Goal: Task Accomplishment & Management: Manage account settings

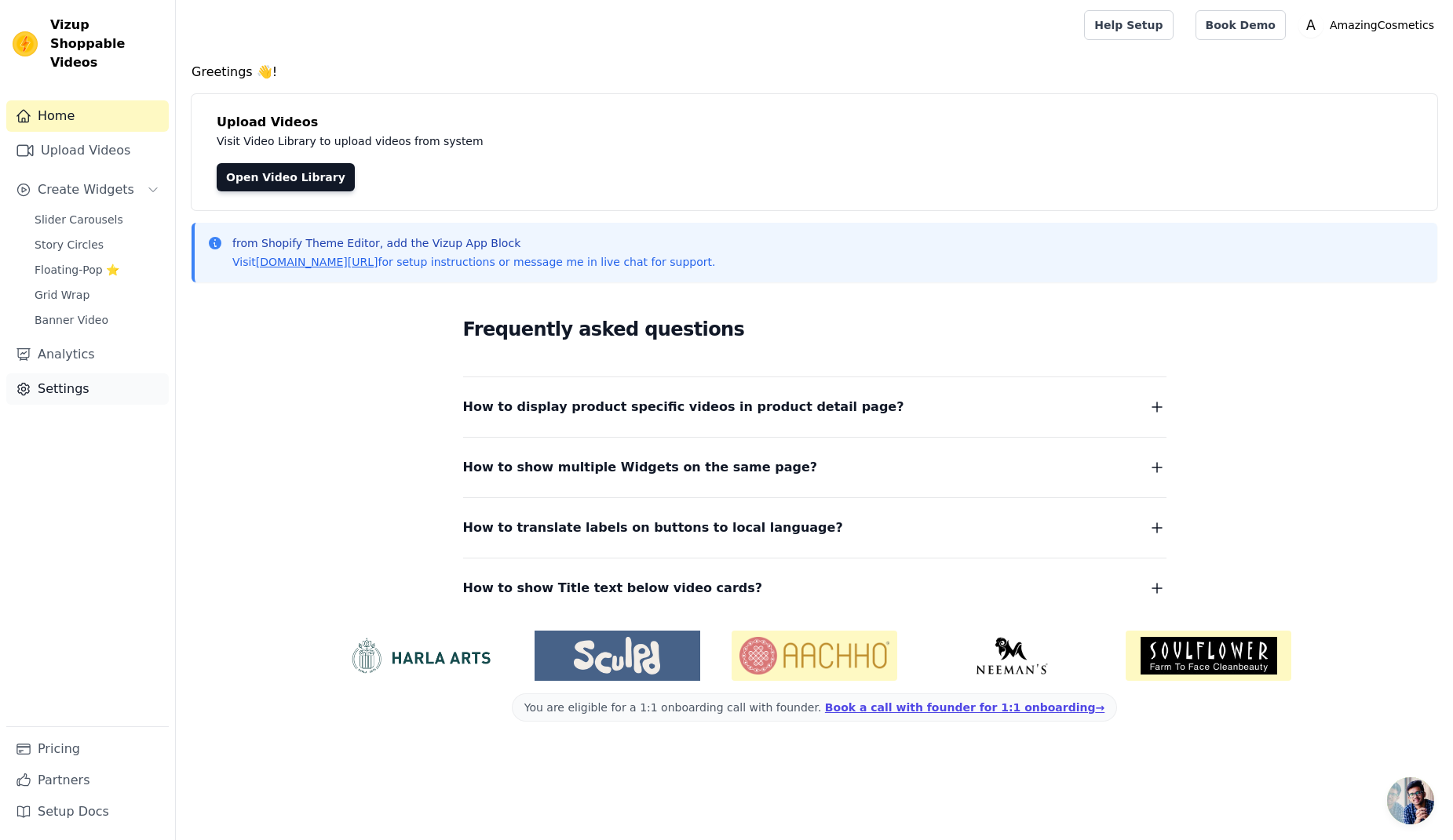
click at [74, 373] on link "Settings" at bounding box center [87, 388] width 162 height 31
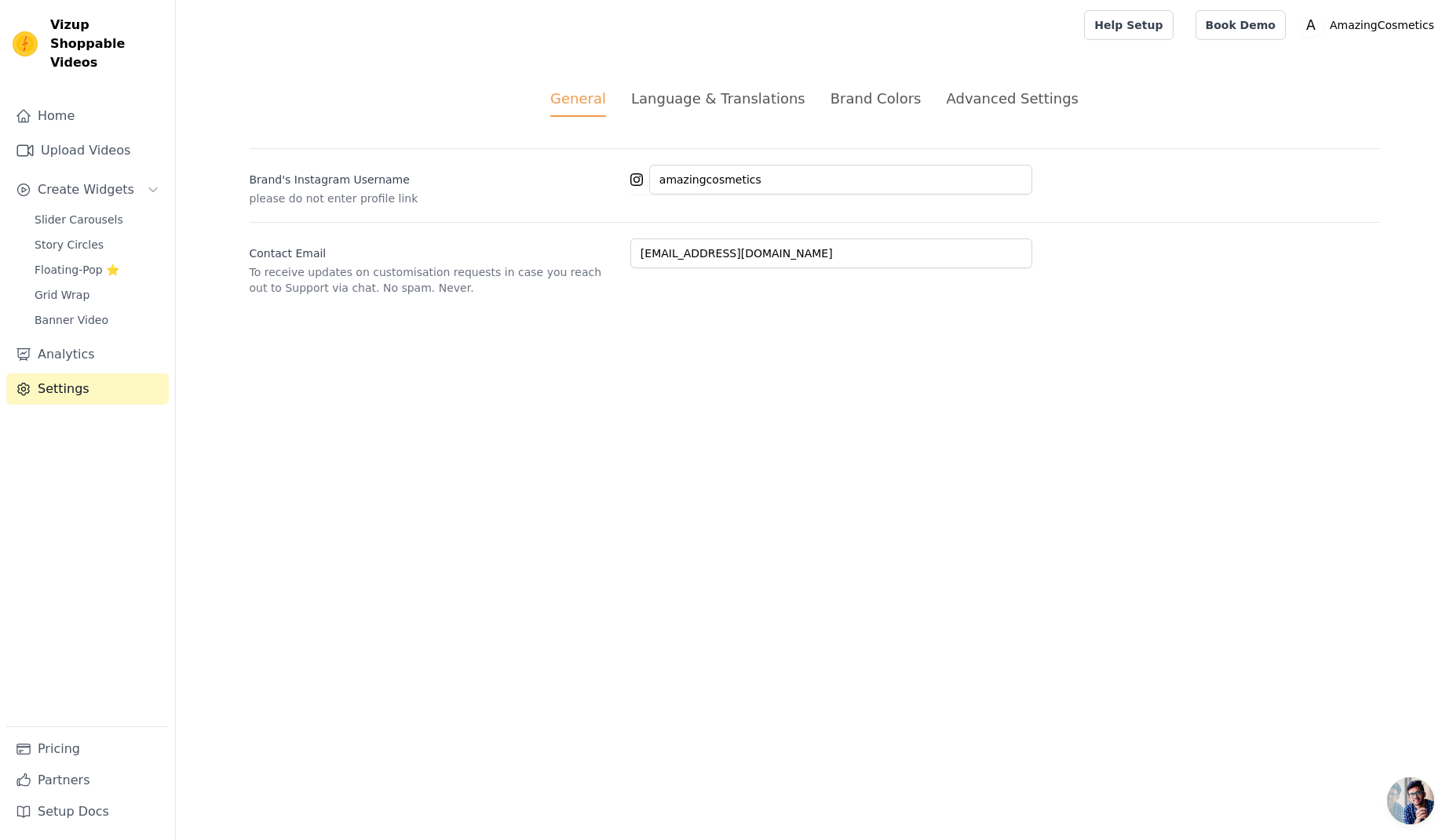
click at [863, 96] on div "Brand Colors" at bounding box center [875, 98] width 91 height 22
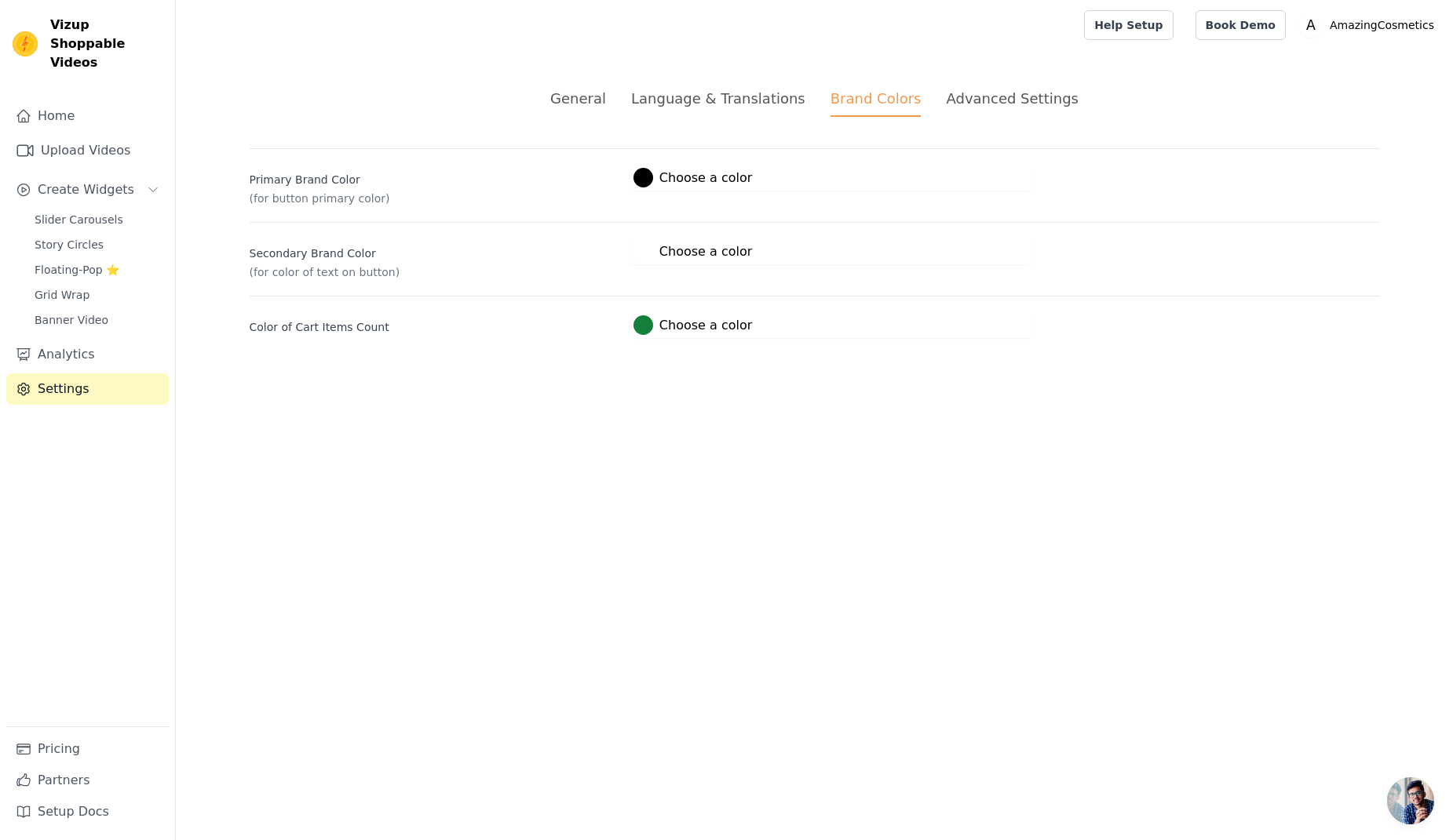
click at [683, 324] on label "#15803c Choose a color" at bounding box center [692, 324] width 118 height 20
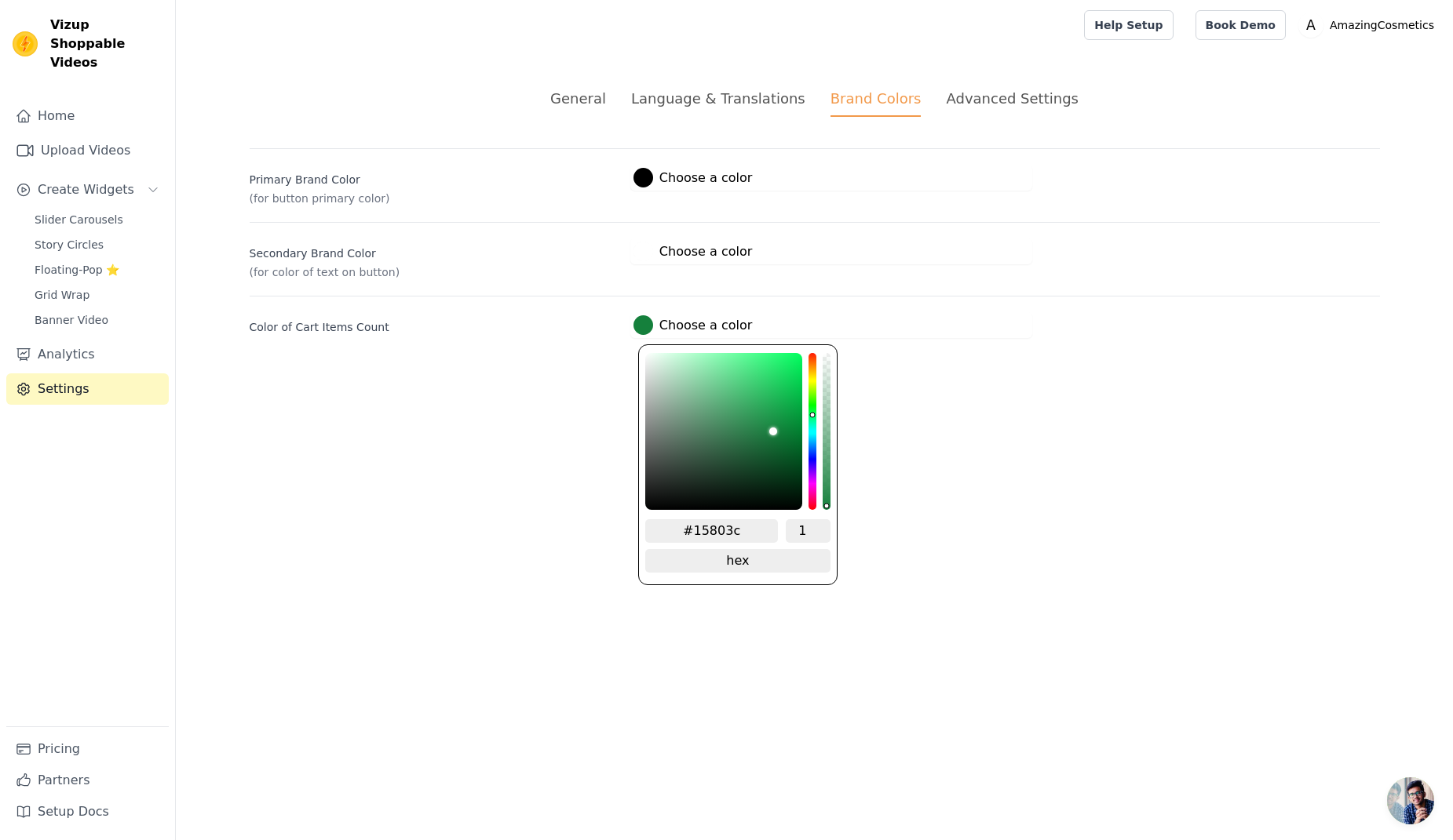
click at [715, 531] on input "#15803c" at bounding box center [712, 531] width 133 height 23
type input "#dfe18"
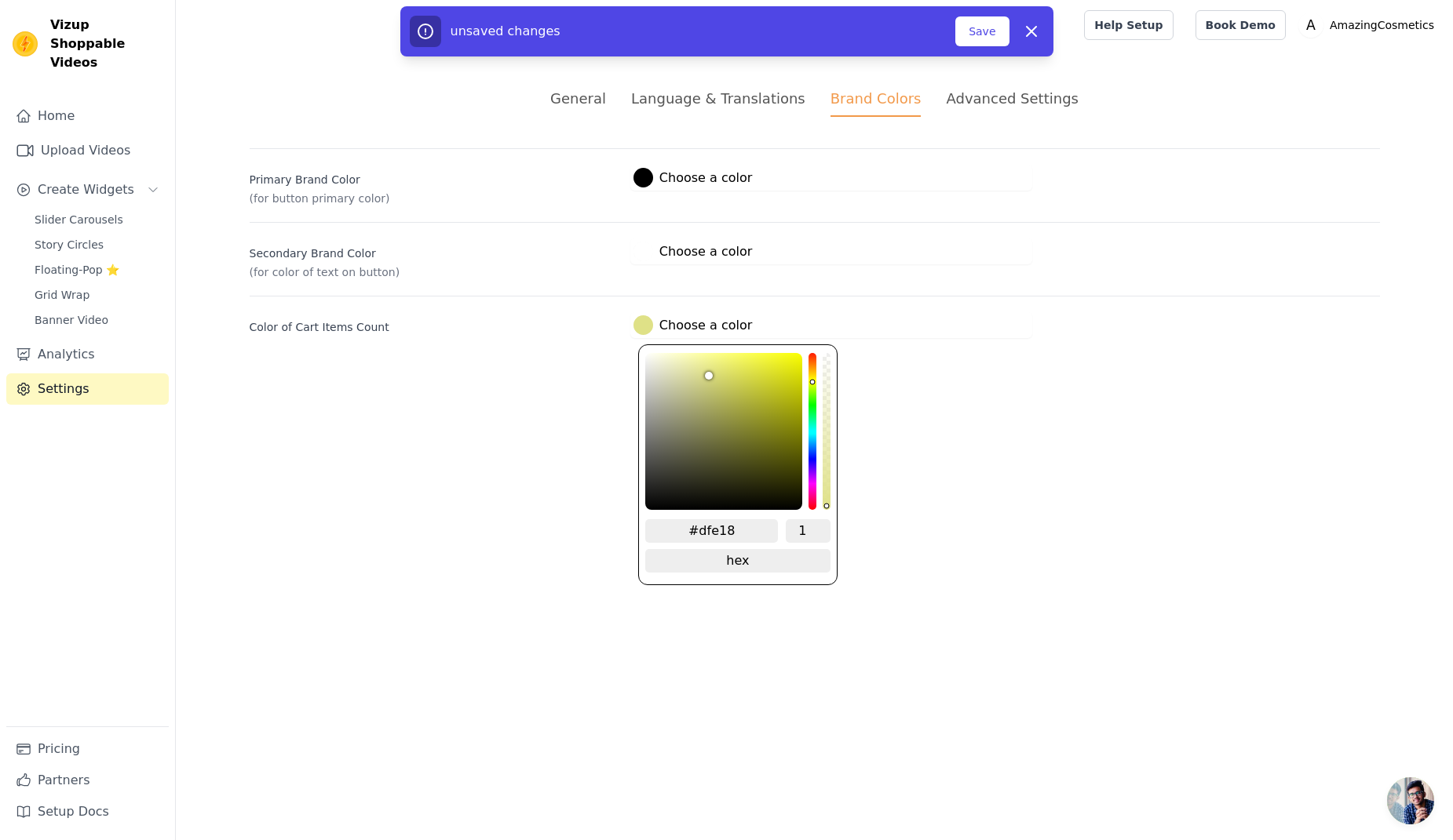
type input "#dfe187"
click at [712, 532] on input "#dfe187" at bounding box center [712, 531] width 133 height 23
click at [721, 531] on input "#dfe187" at bounding box center [712, 531] width 133 height 23
type input "#df187"
type input "#df1e87"
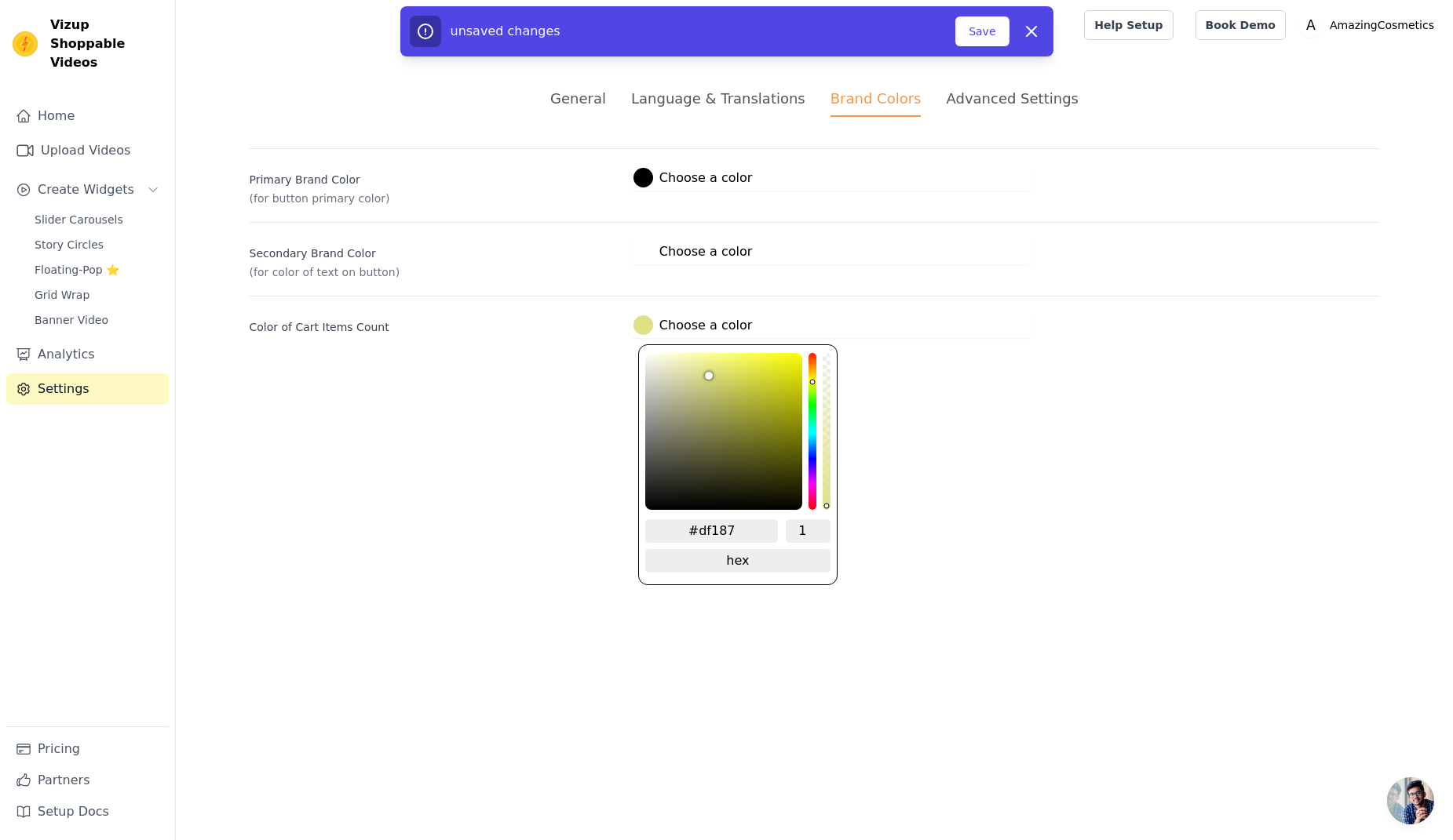
type input "#df1e87"
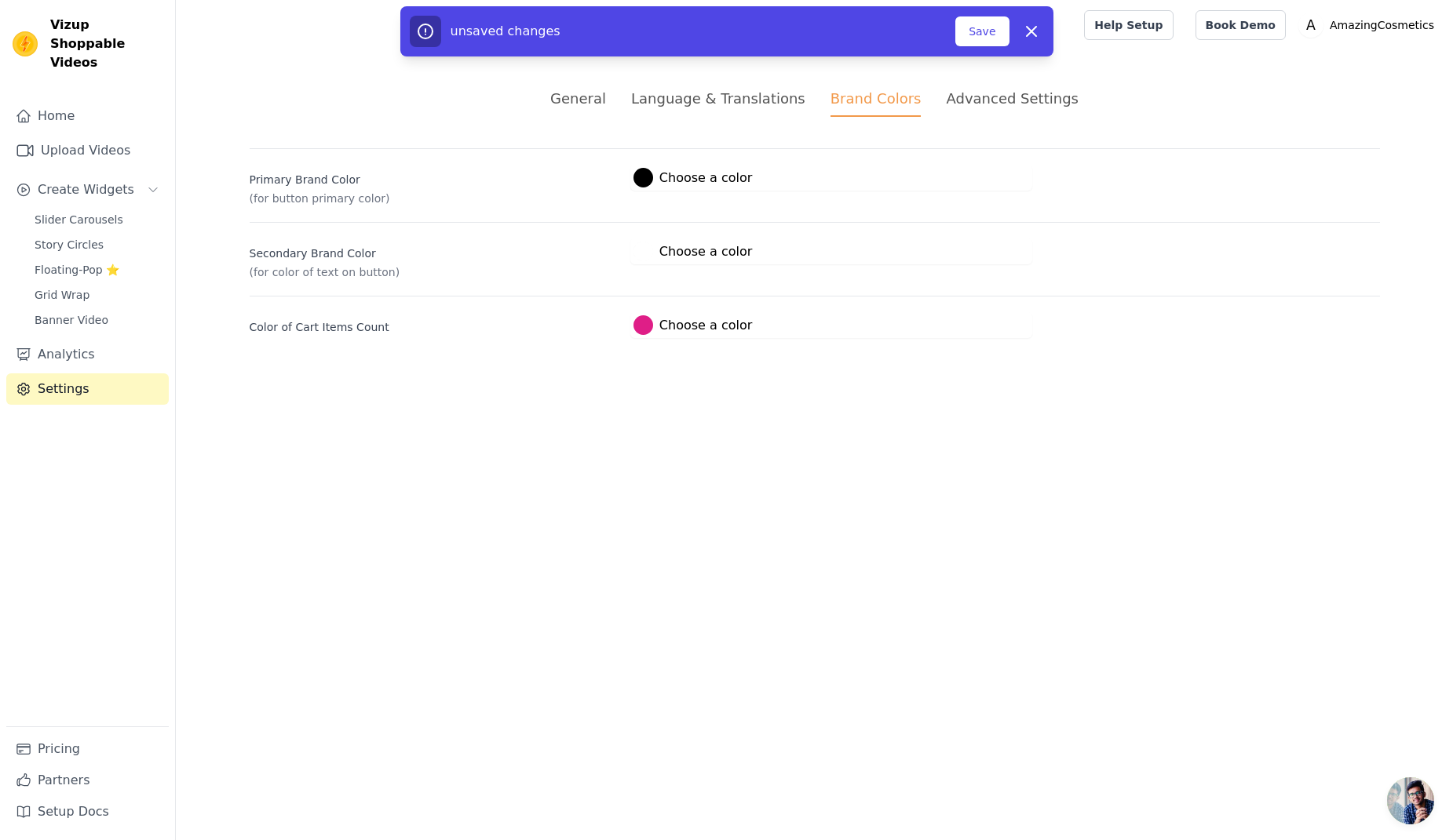
click at [924, 376] on html "Vizup Shoppable Videos Home Upload Videos Create Widgets Slider Carousels Story…" at bounding box center [726, 188] width 1453 height 376
click at [698, 249] on label "#ffffff Choose a color" at bounding box center [692, 251] width 118 height 20
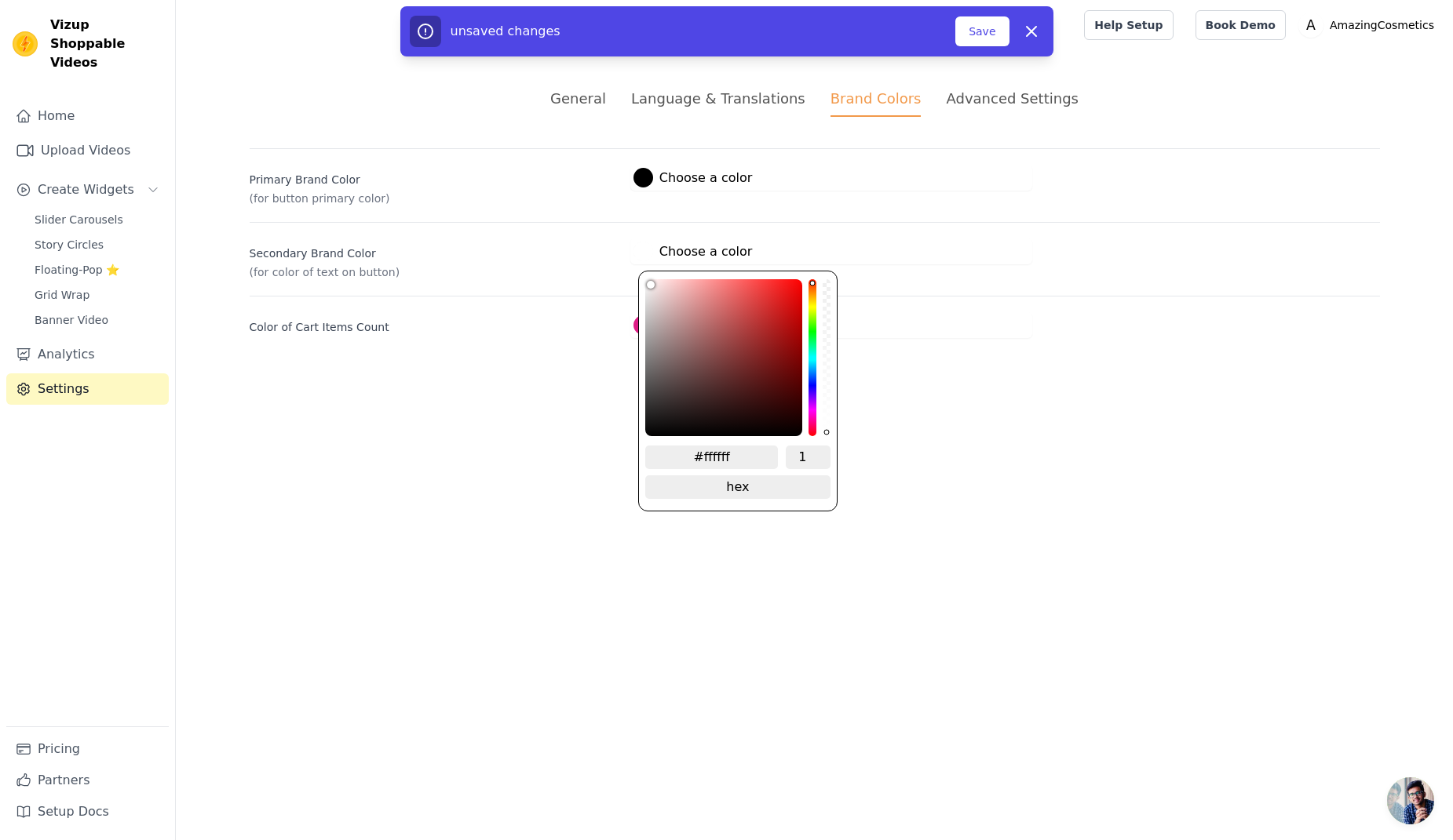
click at [728, 454] on input "#ffffff" at bounding box center [712, 457] width 133 height 23
click at [729, 454] on input "#ffffff" at bounding box center [712, 457] width 133 height 23
type input "#f2f2f"
type input "#f2f2f2"
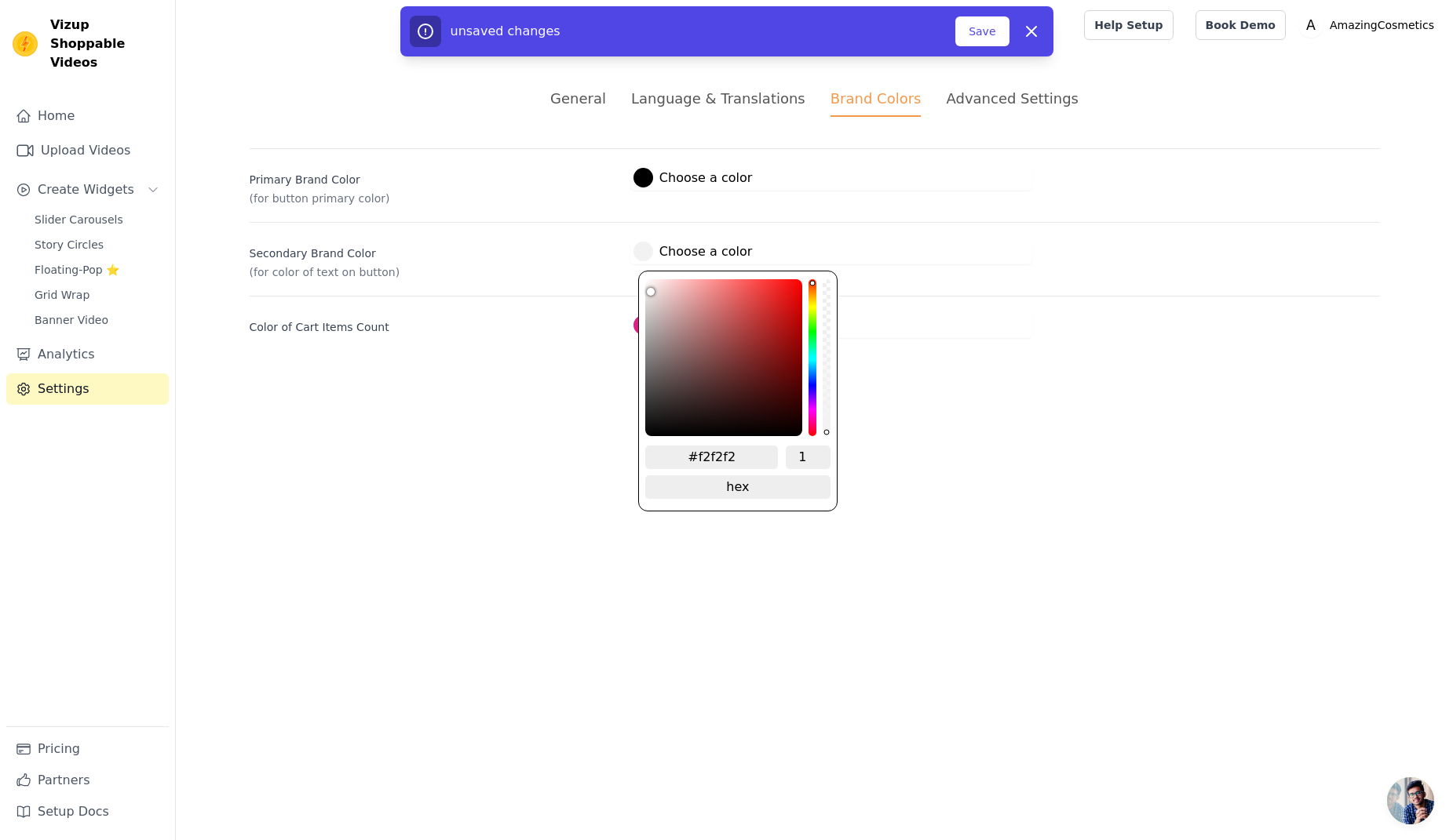
click at [584, 376] on html "Vizup Shoppable Videos Home Upload Videos Create Widgets Slider Carousels Story…" at bounding box center [726, 188] width 1453 height 376
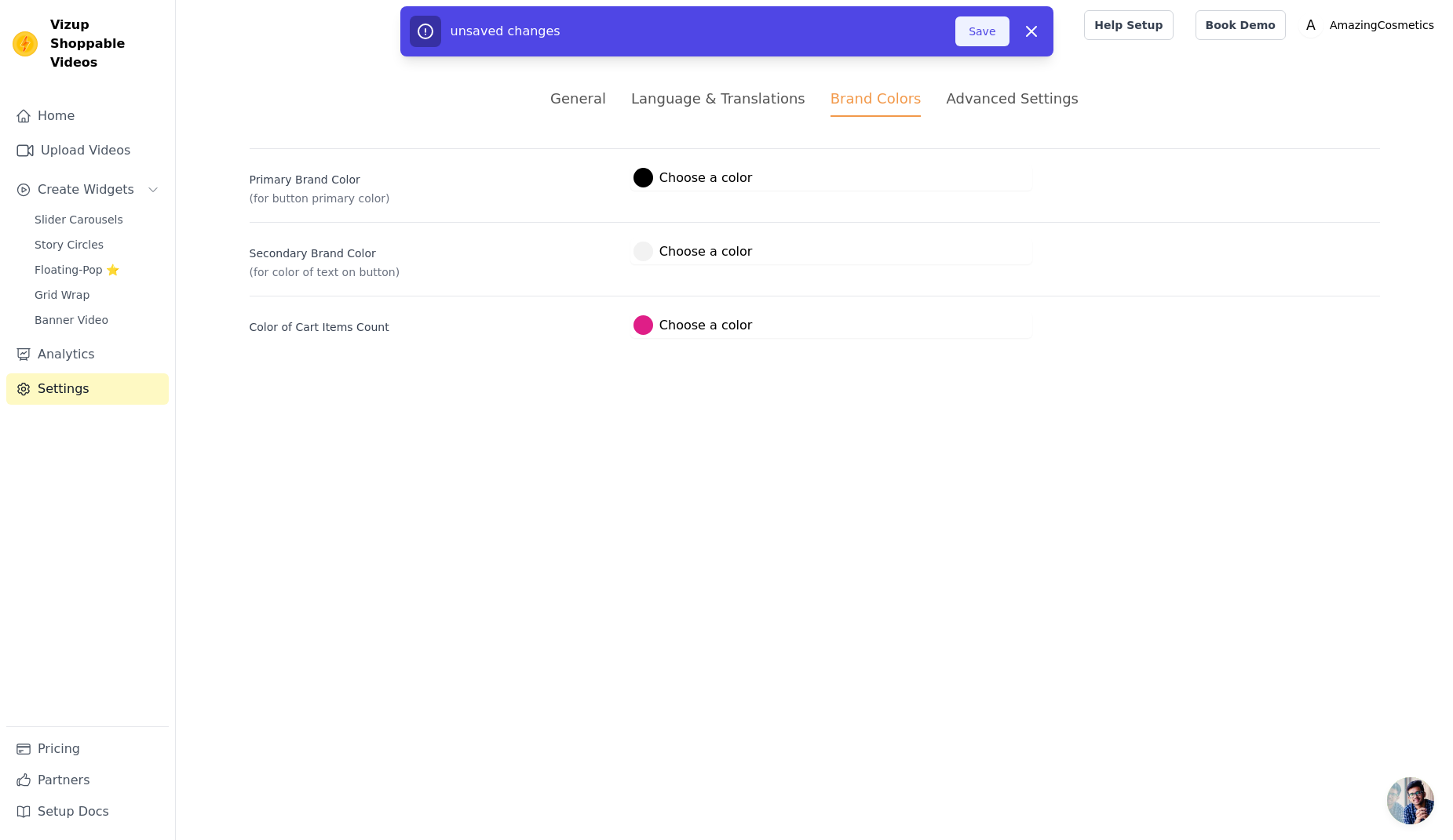
click at [980, 34] on button "Save" at bounding box center [981, 32] width 53 height 30
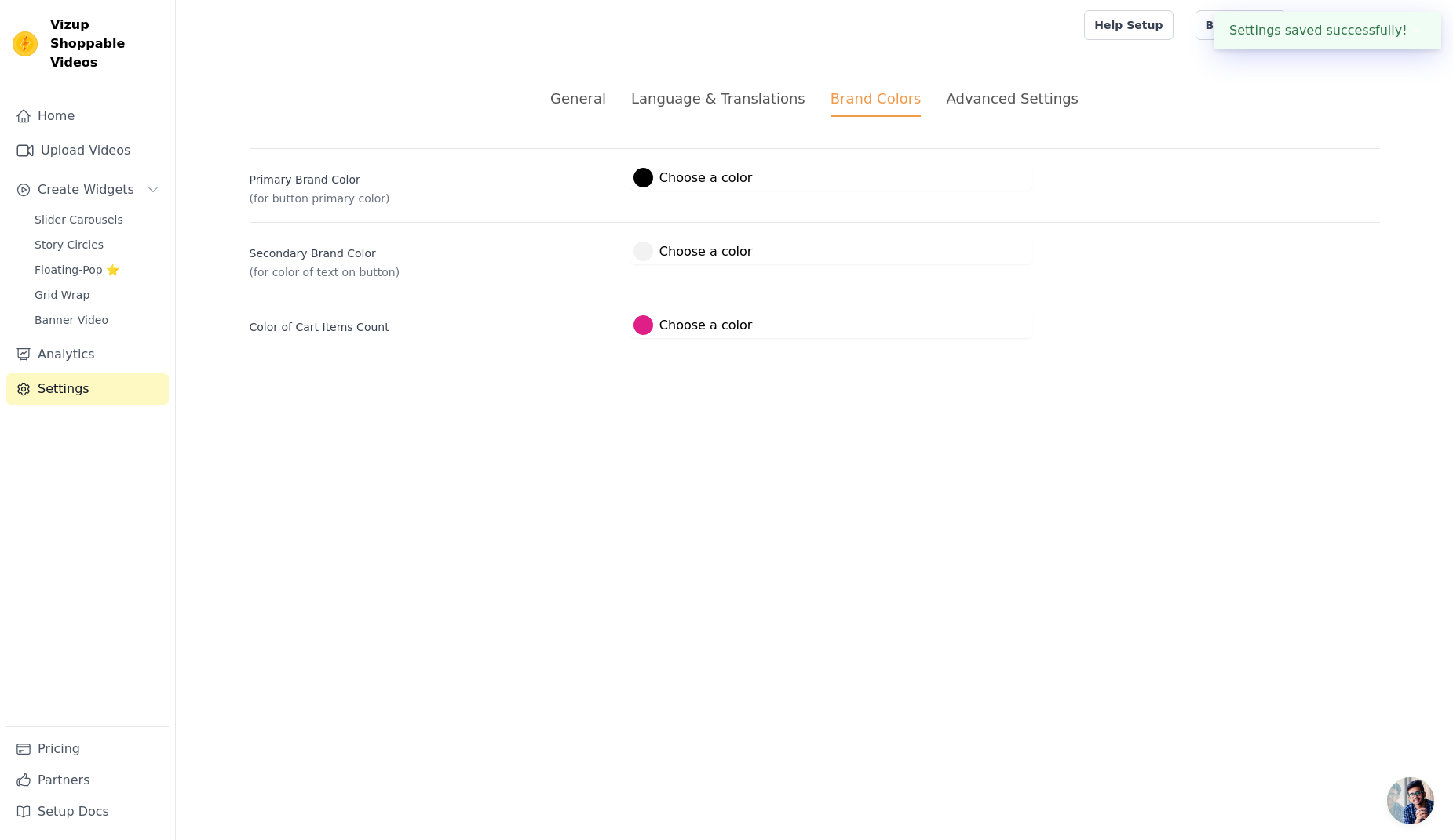
click at [987, 98] on div "Advanced Settings" at bounding box center [1011, 98] width 132 height 22
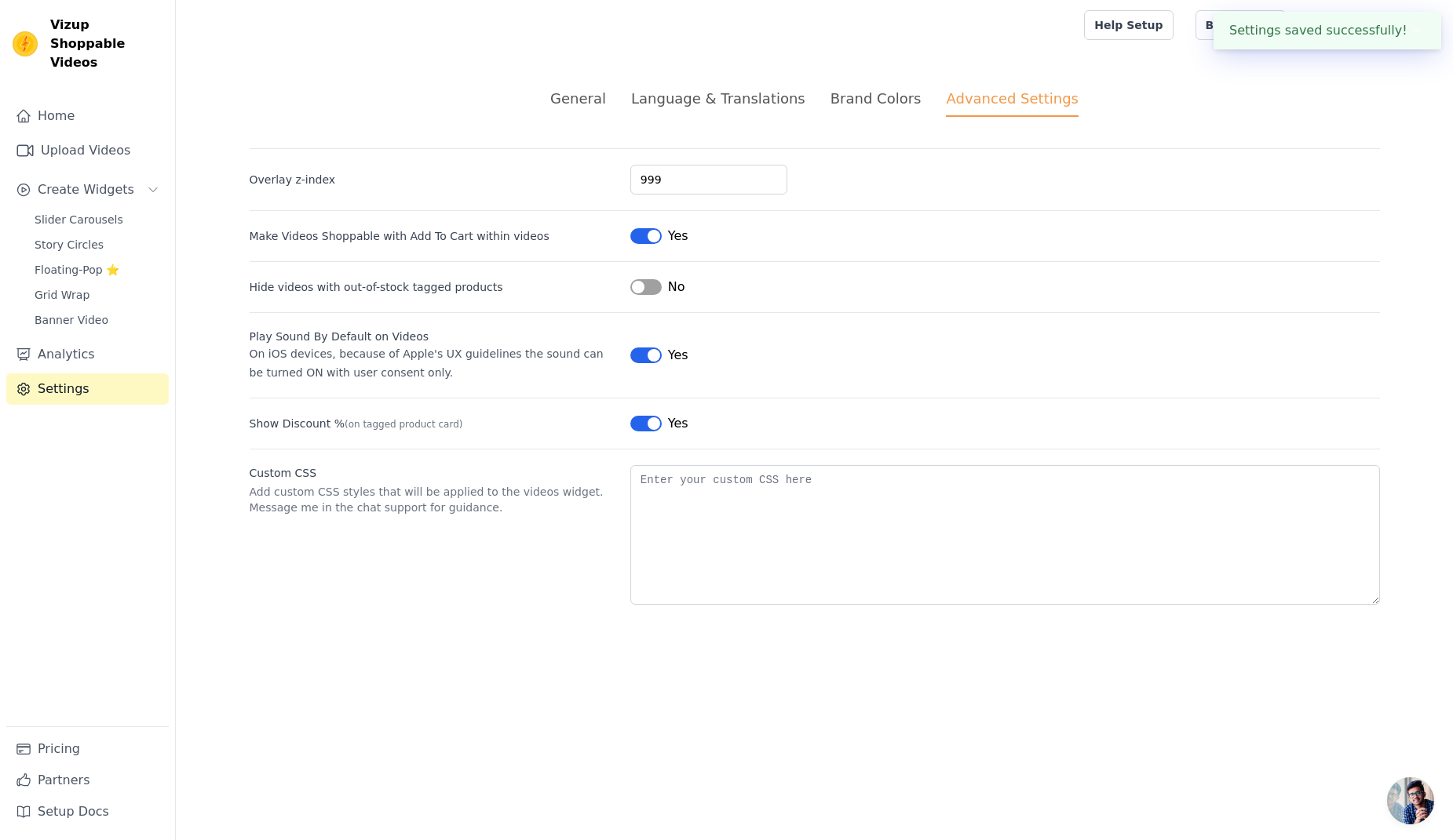
click at [873, 94] on div "Brand Colors" at bounding box center [875, 98] width 91 height 22
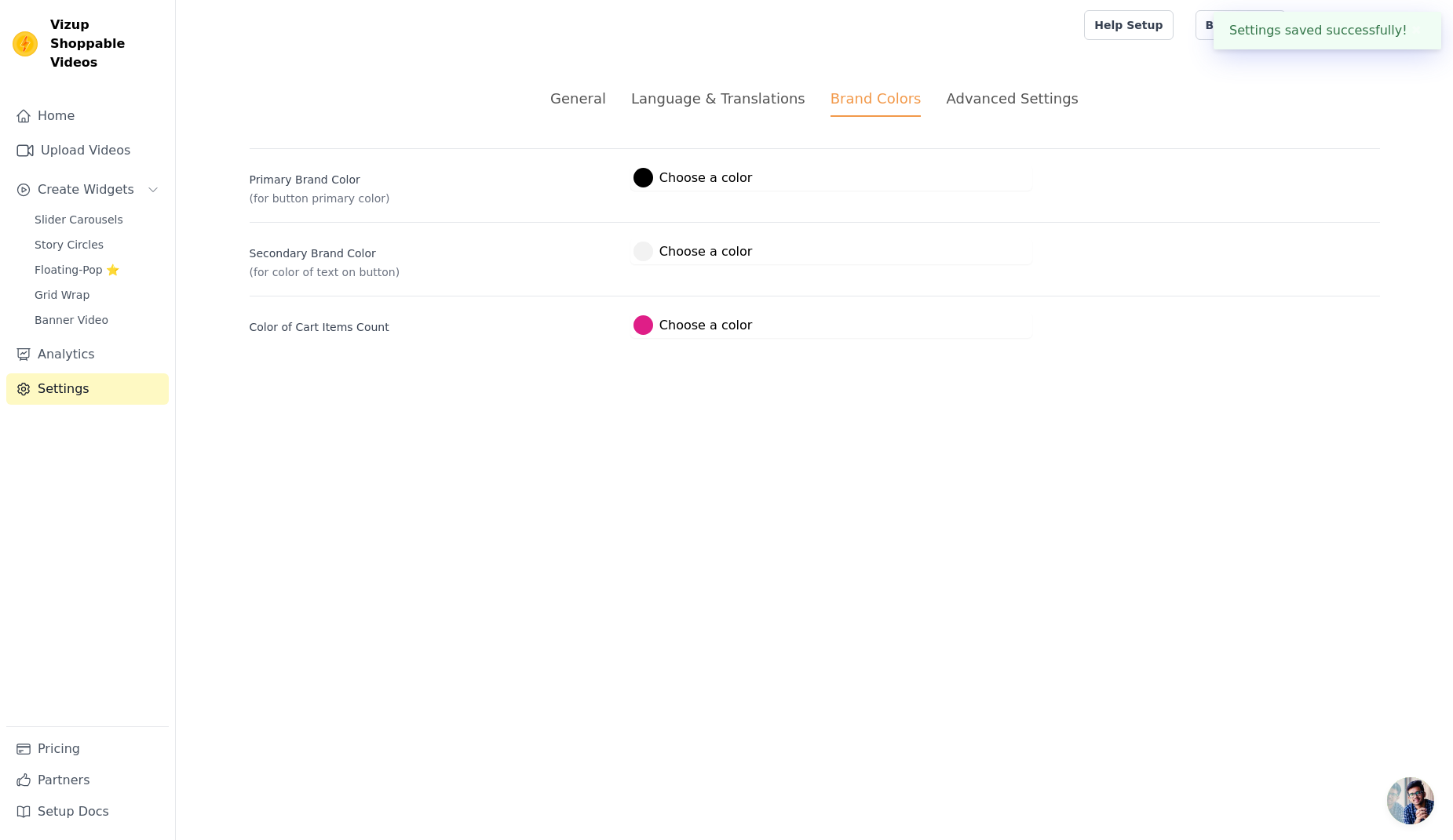
click at [1014, 94] on div "Advanced Settings" at bounding box center [1011, 98] width 132 height 22
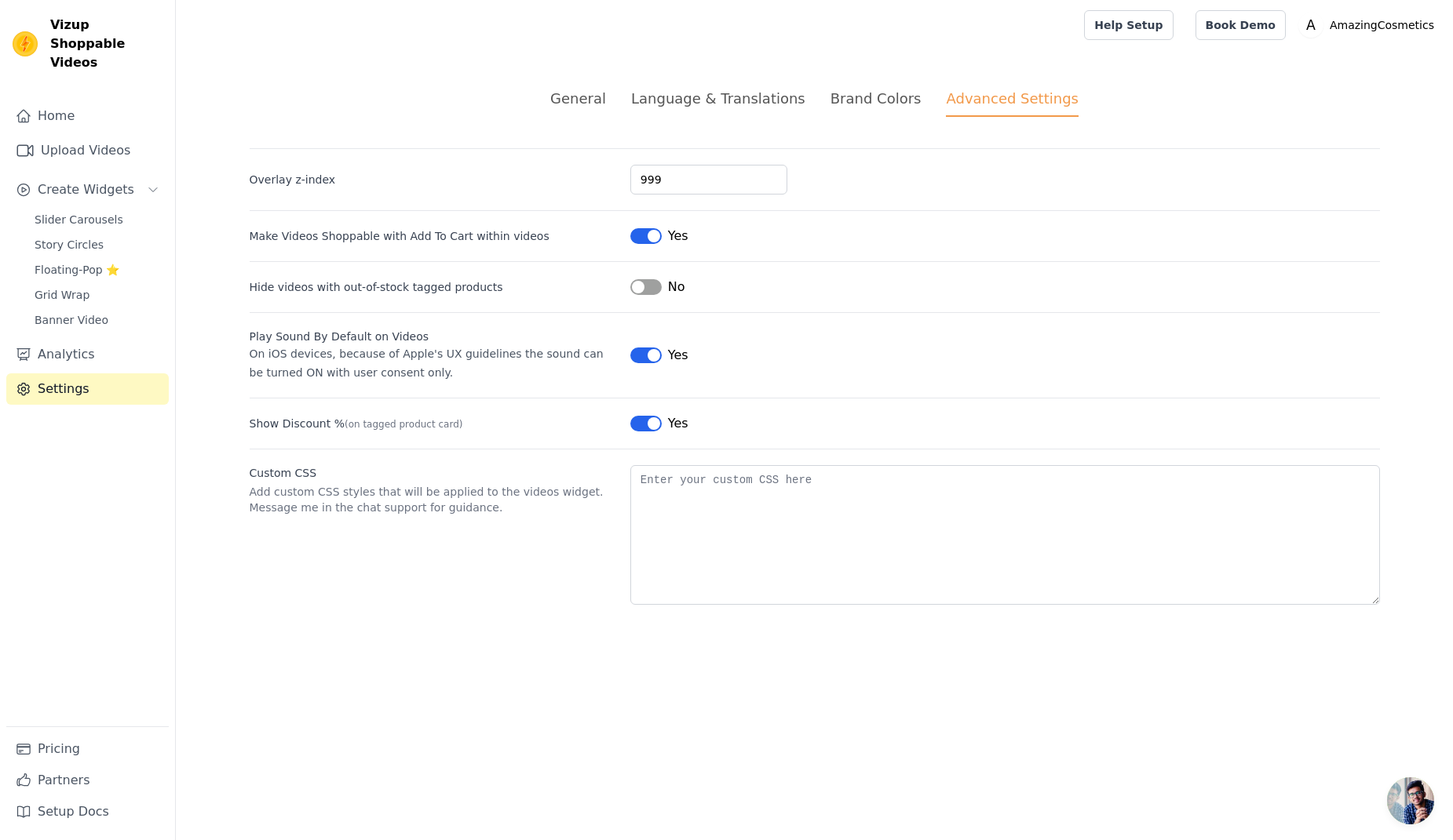
click at [720, 104] on div "Language & Translations" at bounding box center [719, 98] width 174 height 22
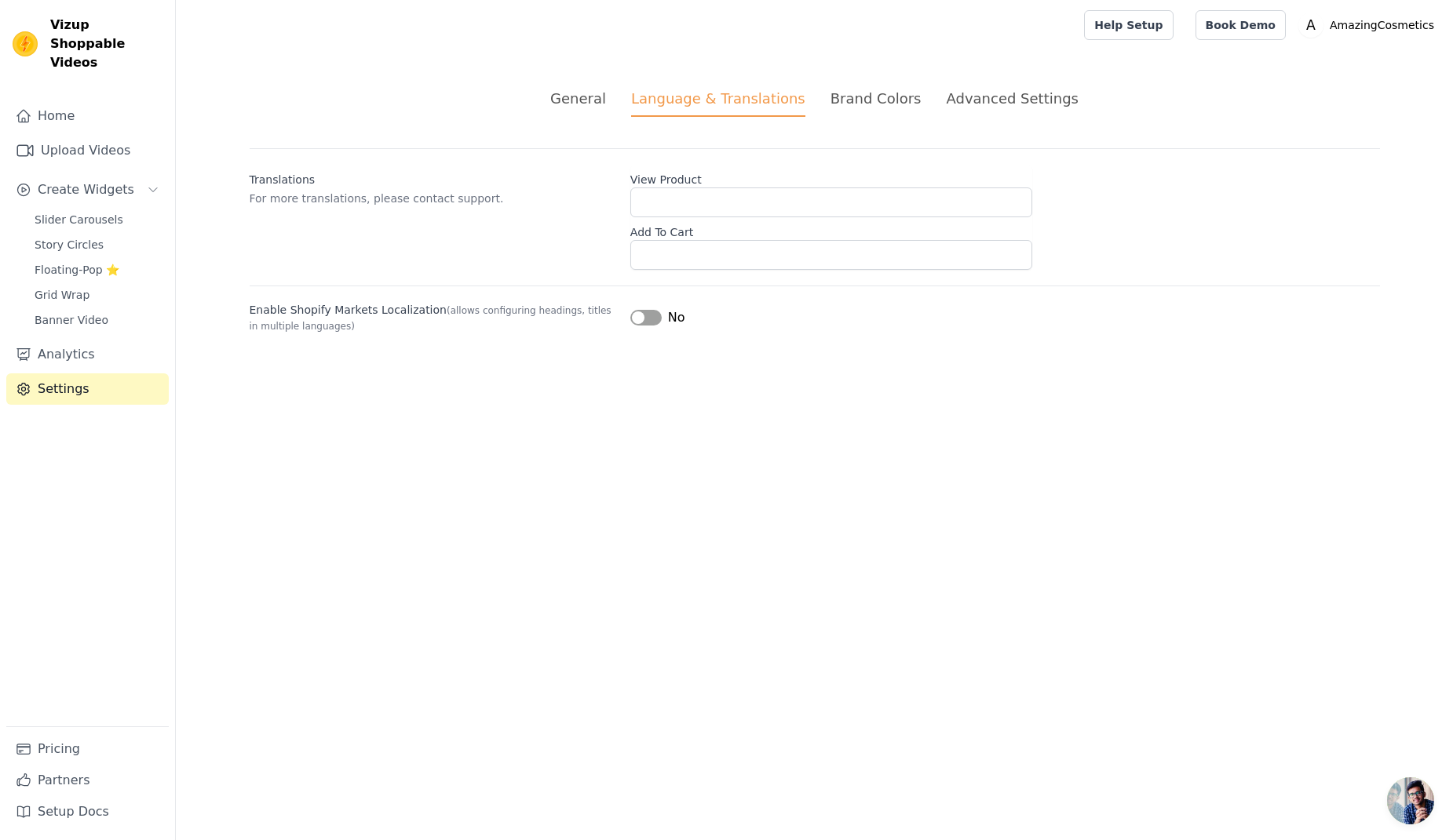
click at [606, 103] on div "General" at bounding box center [577, 98] width 55 height 22
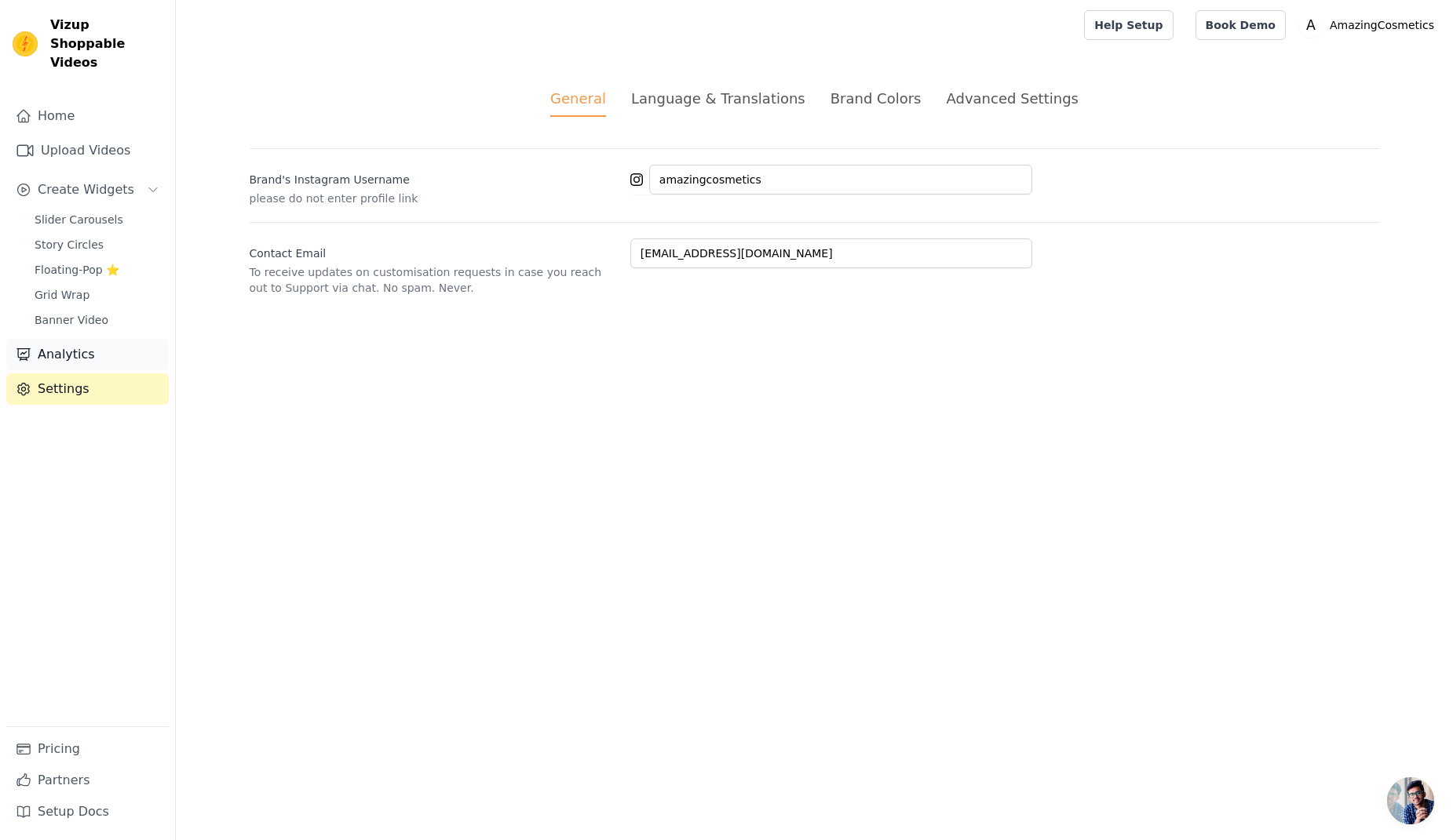
click at [135, 338] on link "Analytics" at bounding box center [87, 353] width 162 height 31
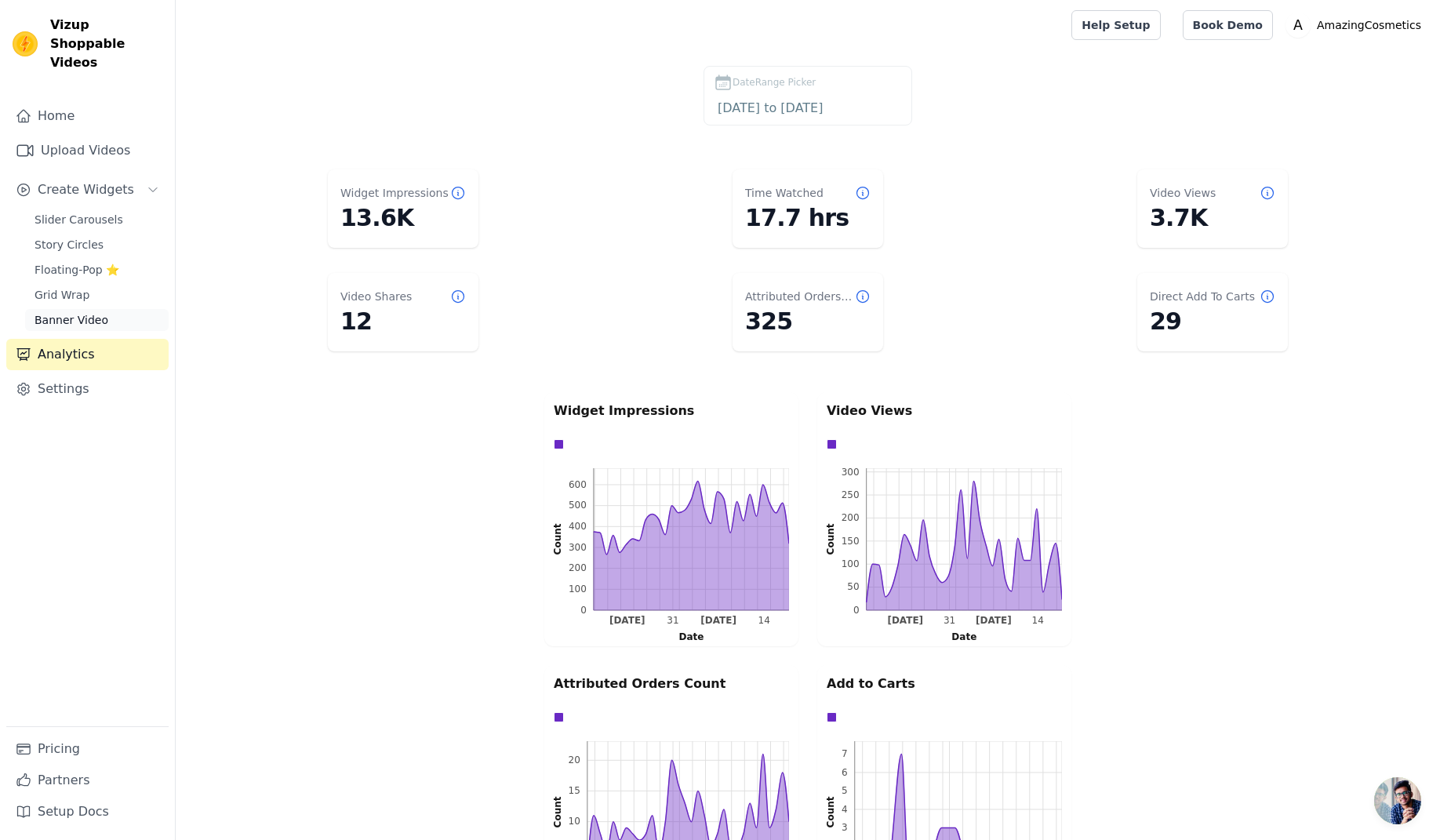
click at [94, 312] on span "Banner Video" at bounding box center [71, 320] width 74 height 16
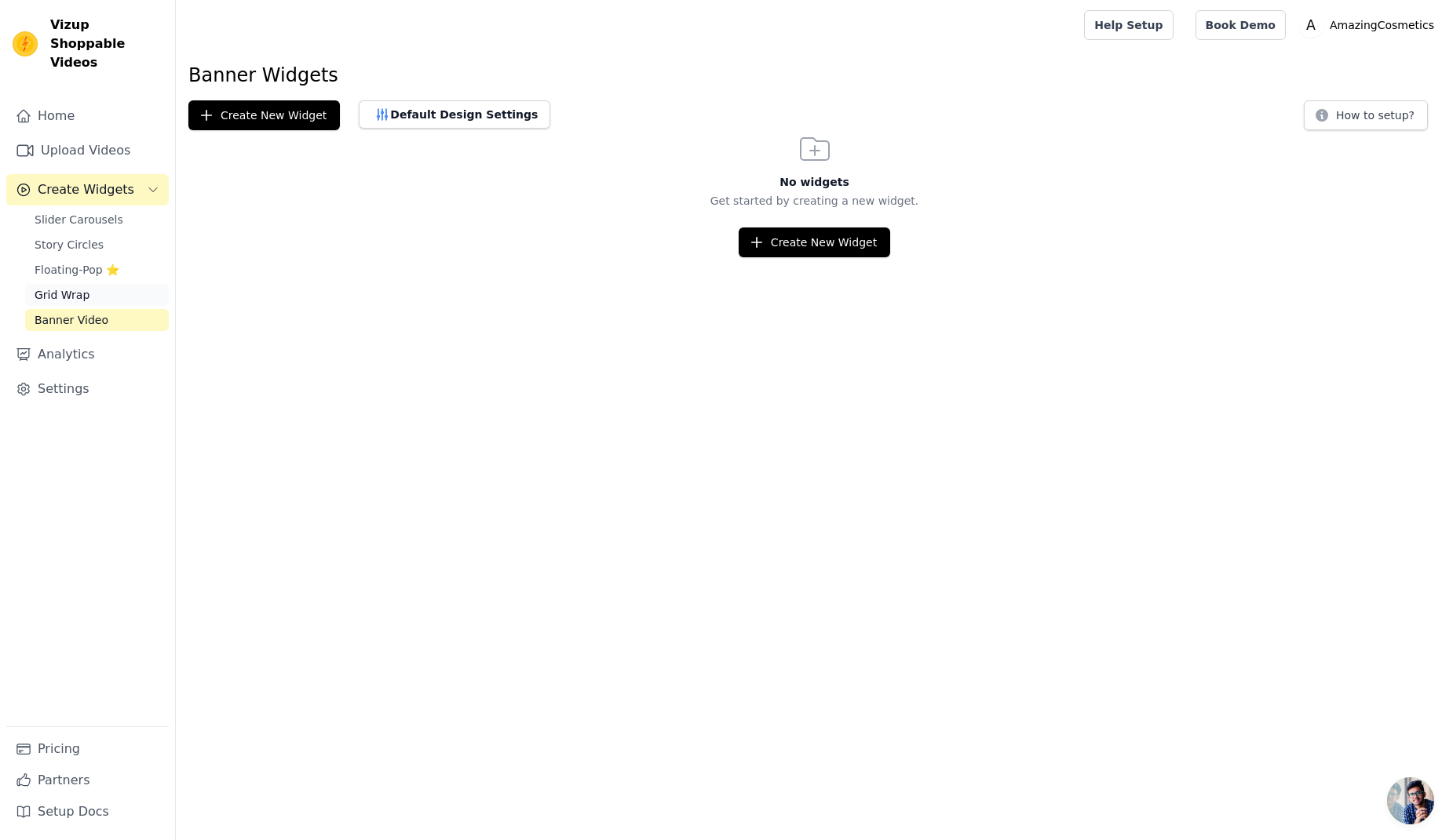
click at [68, 287] on span "Grid Wrap" at bounding box center [62, 294] width 55 height 16
click at [91, 262] on span "Floating-Pop ⭐" at bounding box center [77, 269] width 84 height 16
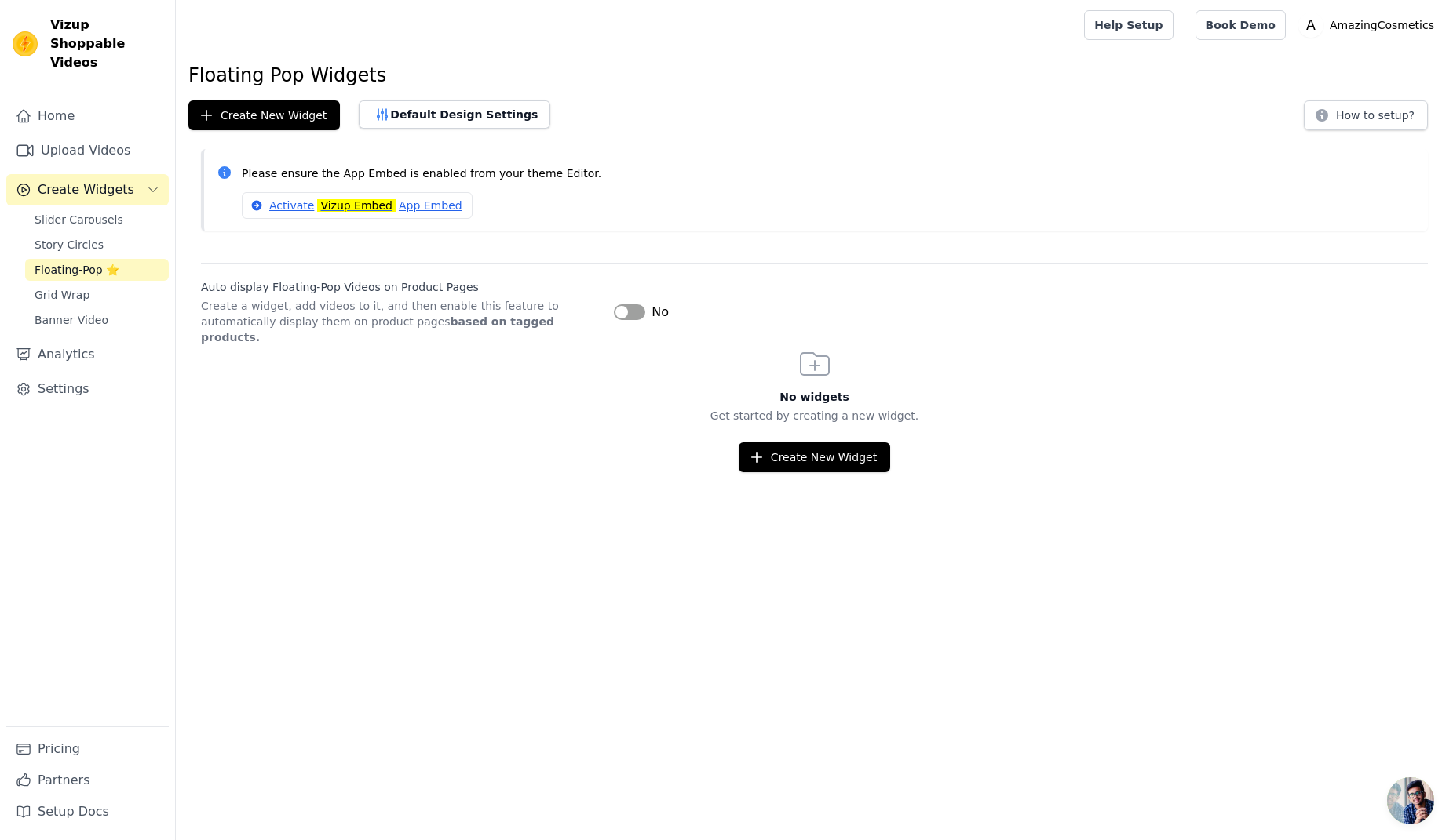
click at [98, 237] on div "Slider Carousels Story Circles Floating-Pop ⭐ Grid Wrap Banner Video" at bounding box center [97, 270] width 144 height 123
click at [97, 237] on span "Story Circles" at bounding box center [69, 245] width 69 height 16
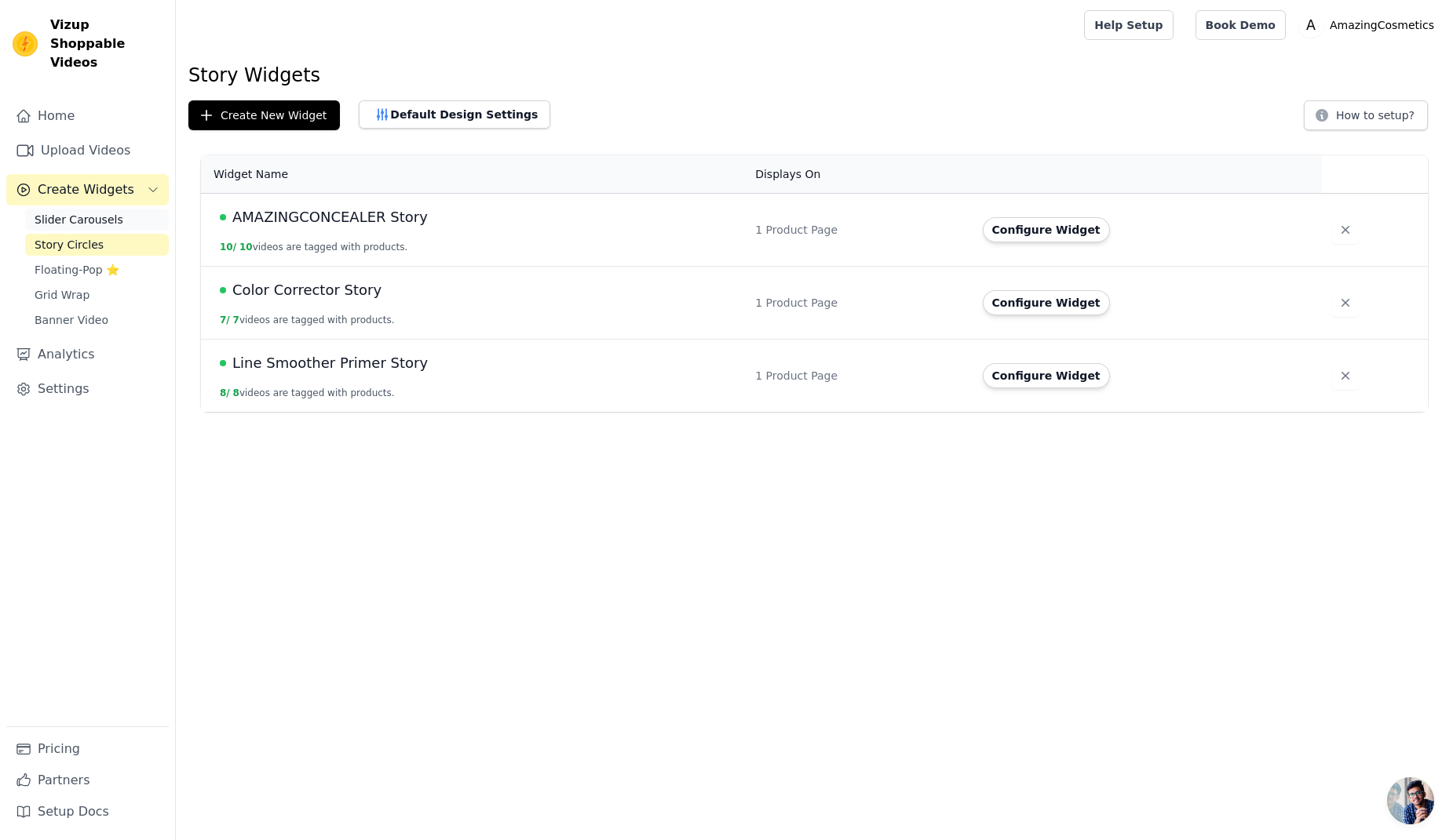
click at [95, 212] on span "Slider Carousels" at bounding box center [79, 219] width 89 height 16
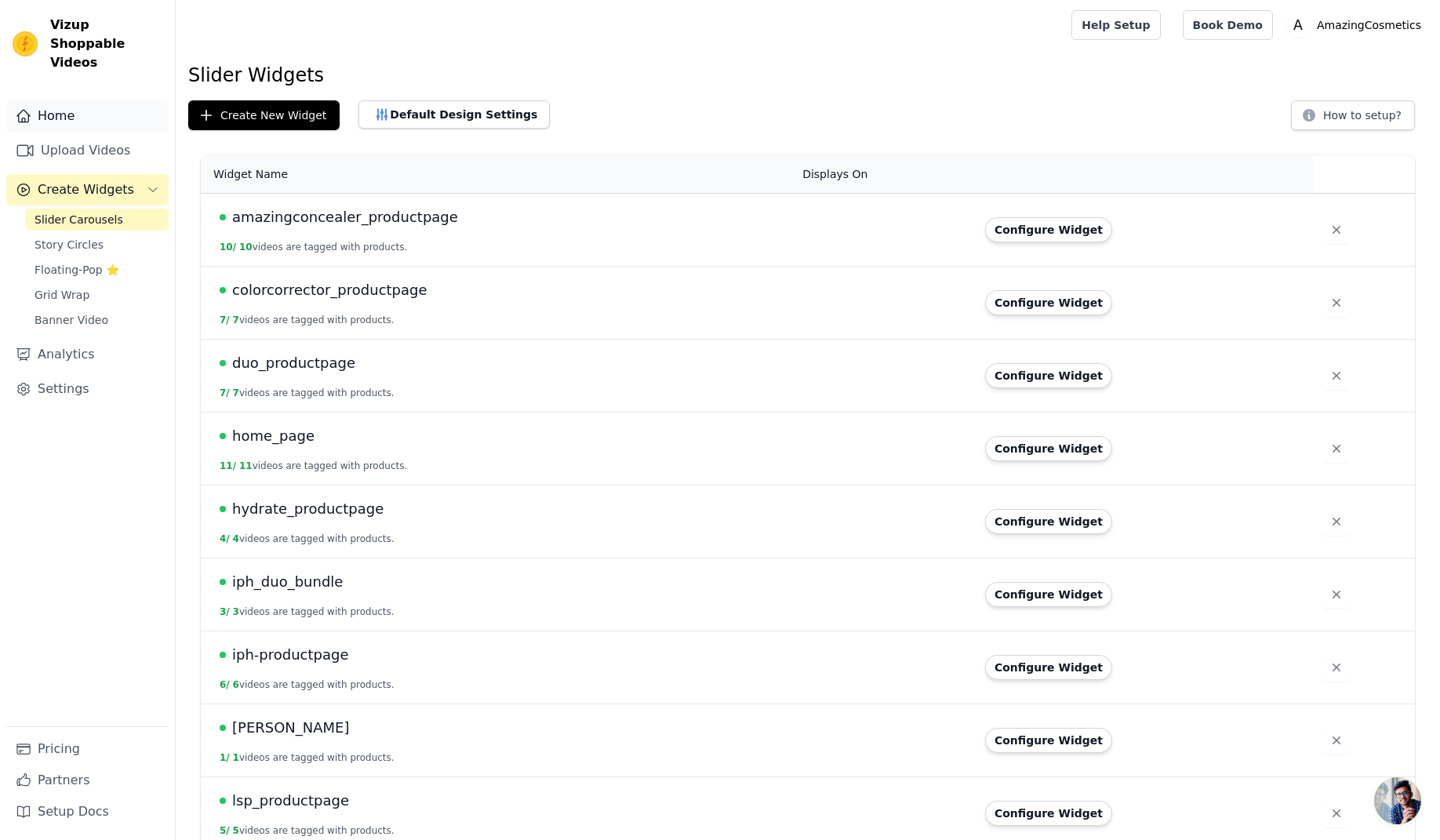
click at [103, 100] on link "Home" at bounding box center [87, 115] width 162 height 31
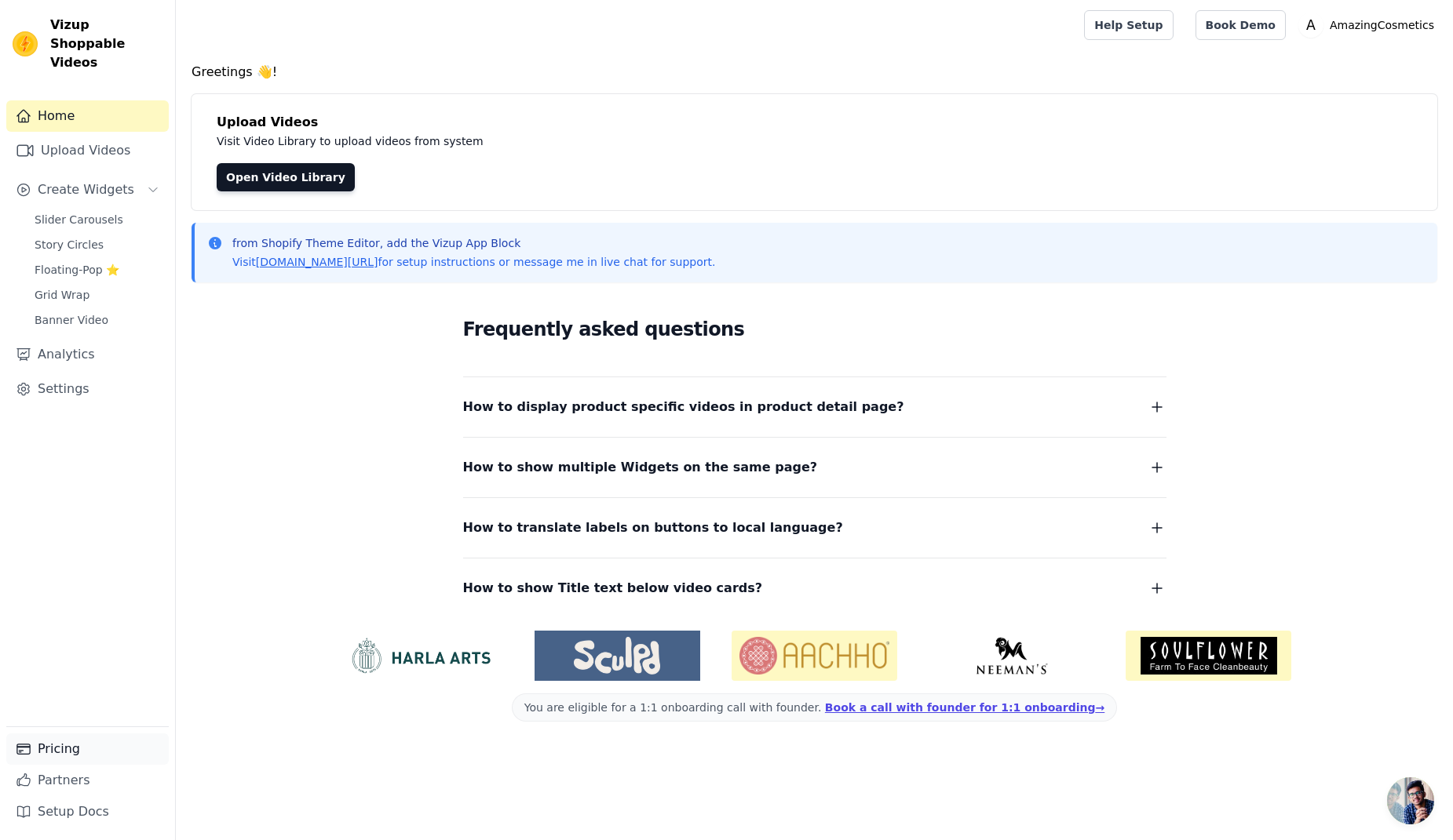
click at [86, 751] on link "Pricing" at bounding box center [87, 748] width 162 height 31
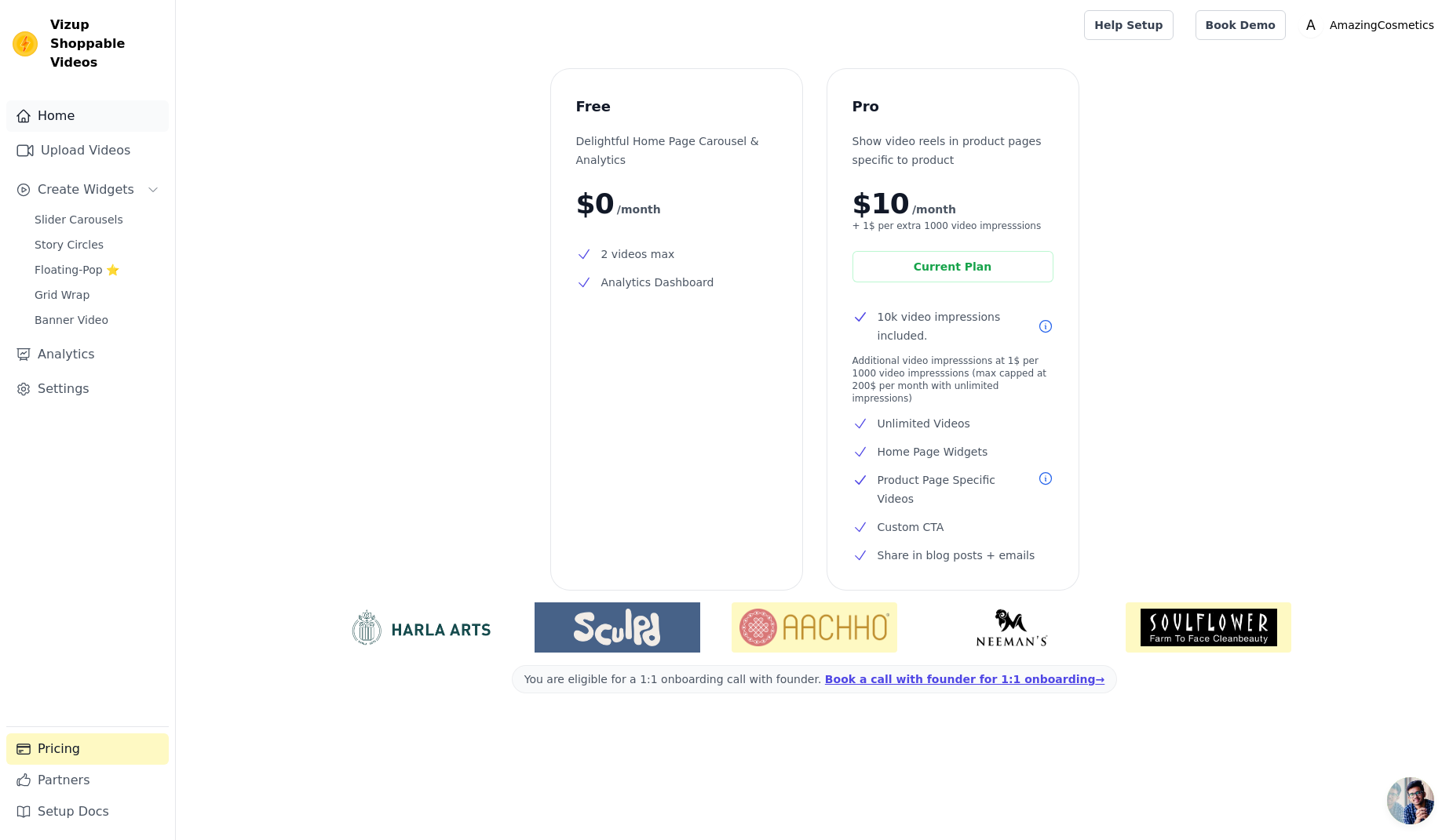
click at [108, 100] on link "Home" at bounding box center [87, 115] width 162 height 31
